Goal: Information Seeking & Learning: Learn about a topic

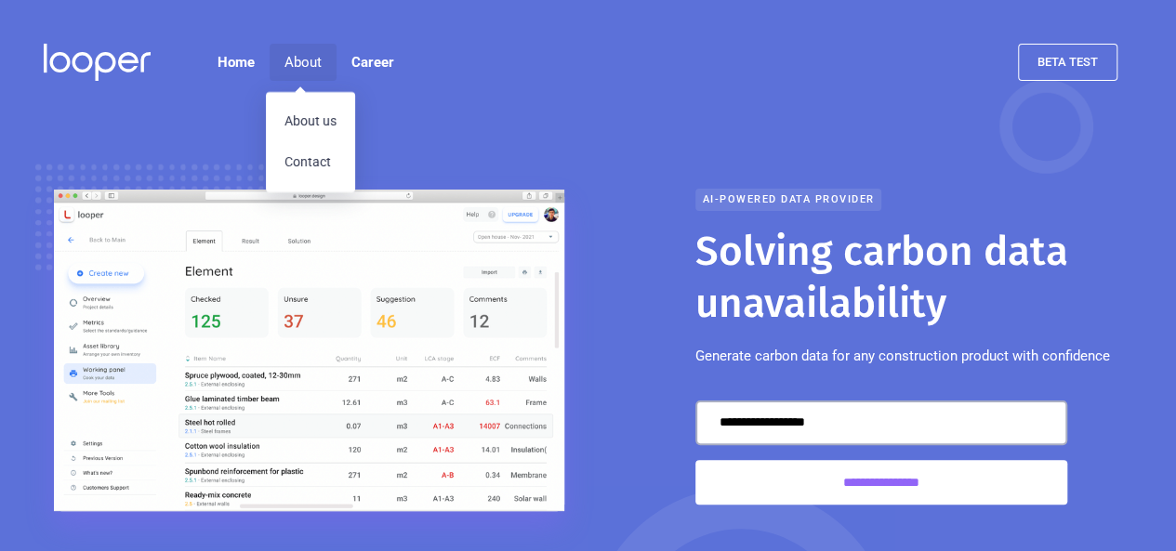
click at [299, 51] on div "About" at bounding box center [302, 62] width 37 height 22
click at [301, 51] on div "About" at bounding box center [302, 62] width 37 height 22
click at [286, 101] on link "About us" at bounding box center [310, 121] width 89 height 41
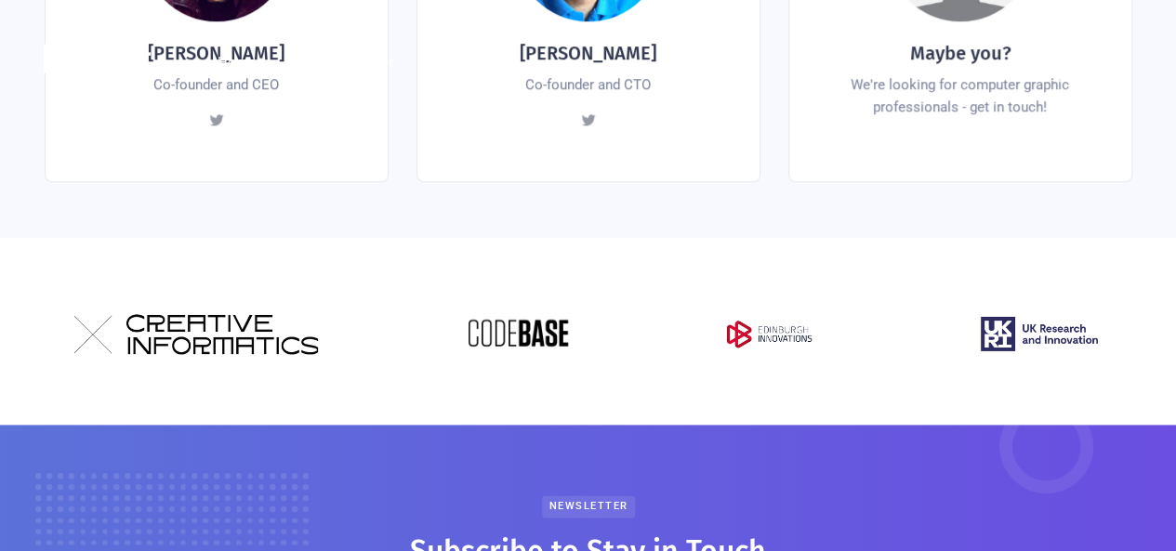
scroll to position [1035, 0]
